Goal: Find contact information: Find contact information

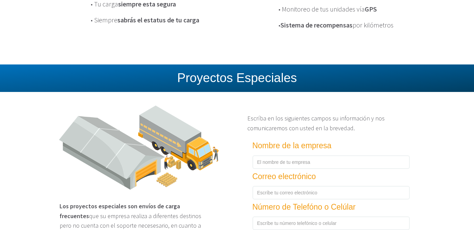
scroll to position [914, 0]
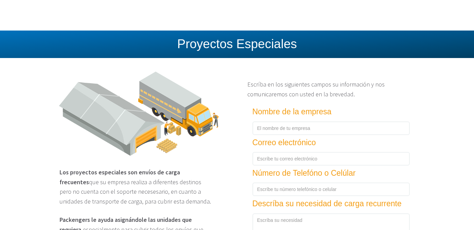
click at [289, 116] on h4 "Nombre de la empresa" at bounding box center [325, 111] width 144 height 8
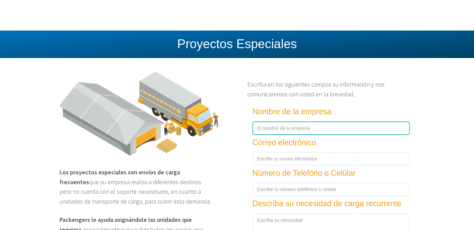
click at [297, 134] on input "text" at bounding box center [331, 128] width 157 height 14
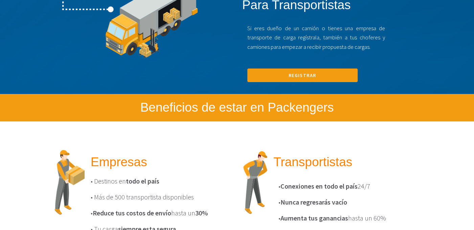
scroll to position [609, 0]
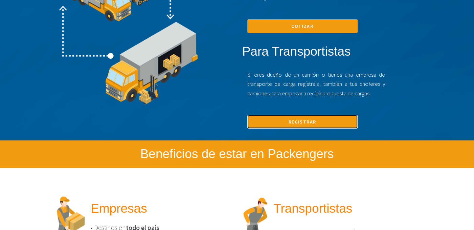
click at [302, 126] on link "Registrar" at bounding box center [302, 122] width 110 height 14
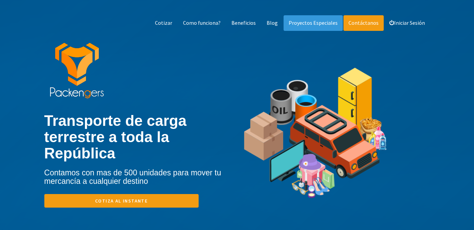
click at [371, 23] on link "Contáctanos" at bounding box center [364, 23] width 40 height 16
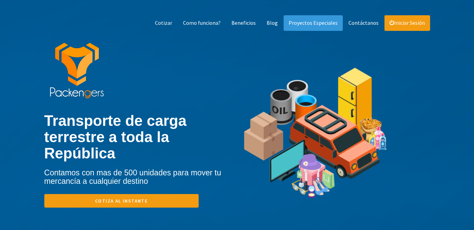
click at [413, 25] on link "Iniciar Sesión" at bounding box center [408, 23] width 46 height 16
